Goal: Download file/media

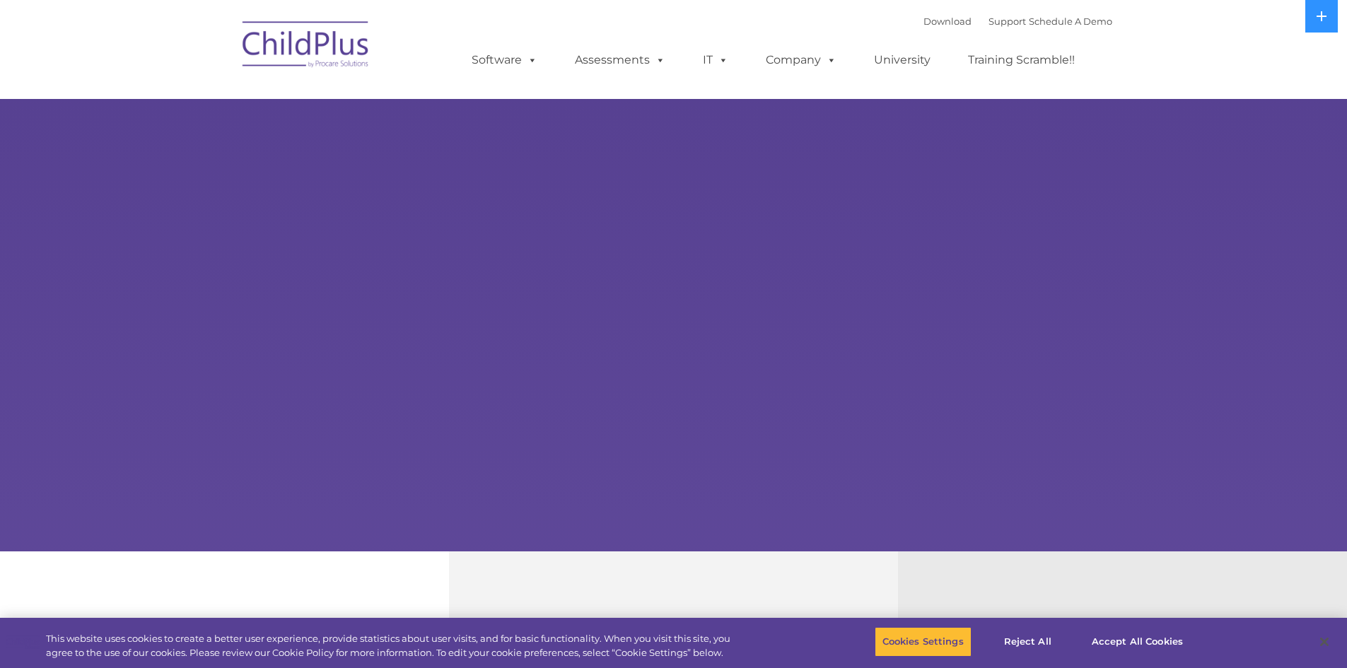
select select "MEDIUM"
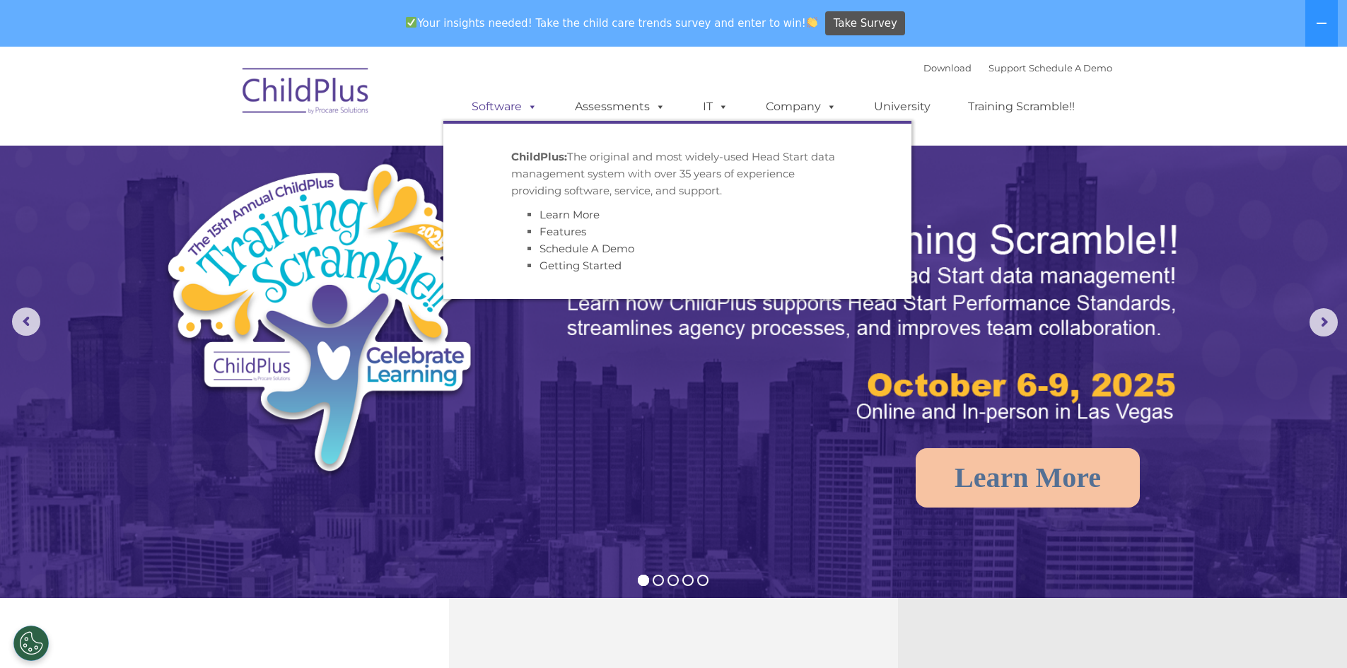
click at [516, 110] on link "Software" at bounding box center [505, 107] width 94 height 28
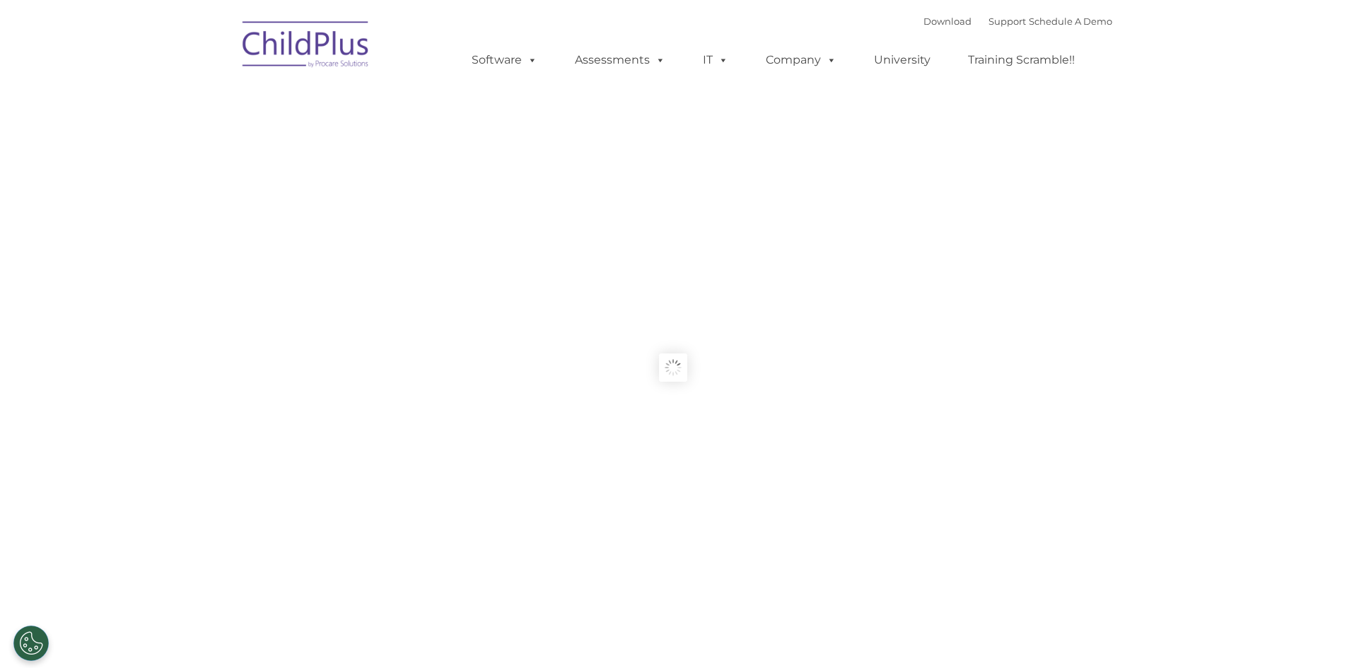
type input ""
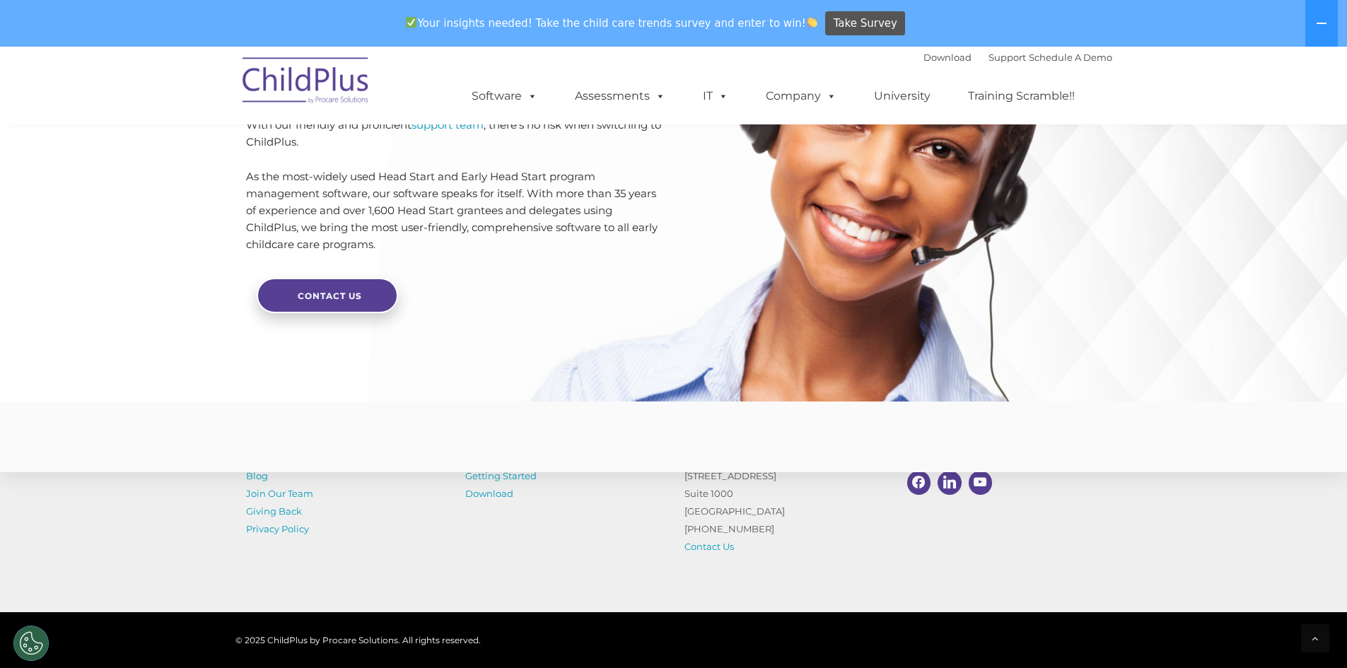
scroll to position [3361, 0]
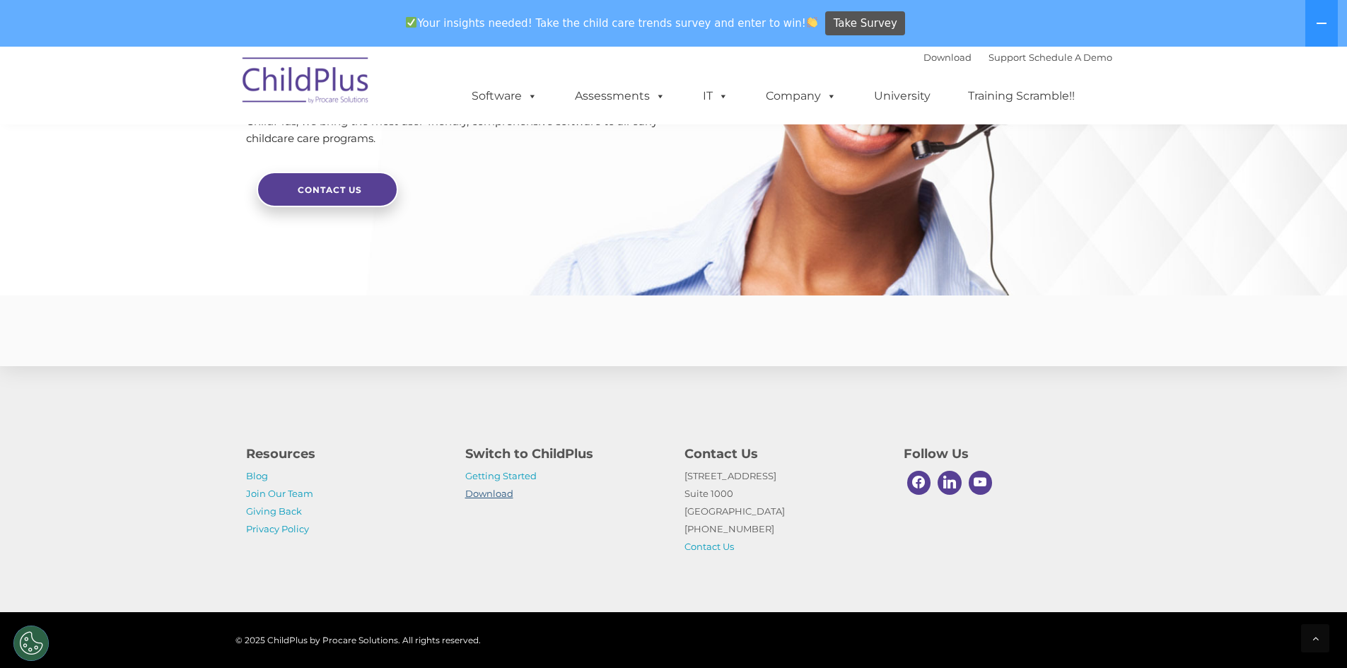
click at [476, 490] on link "Download" at bounding box center [489, 493] width 48 height 11
